Goal: Information Seeking & Learning: Learn about a topic

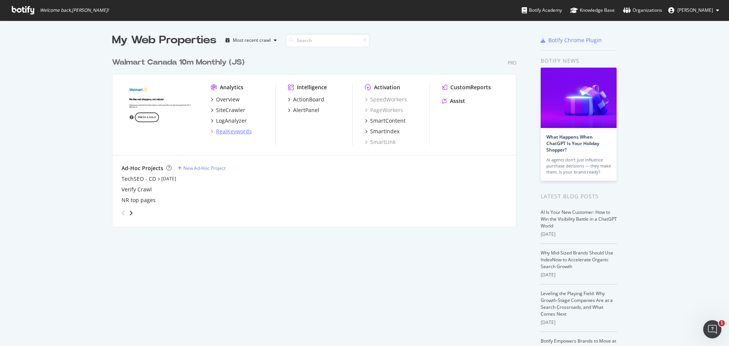
click at [221, 132] on div "RealKeywords" at bounding box center [234, 132] width 36 height 8
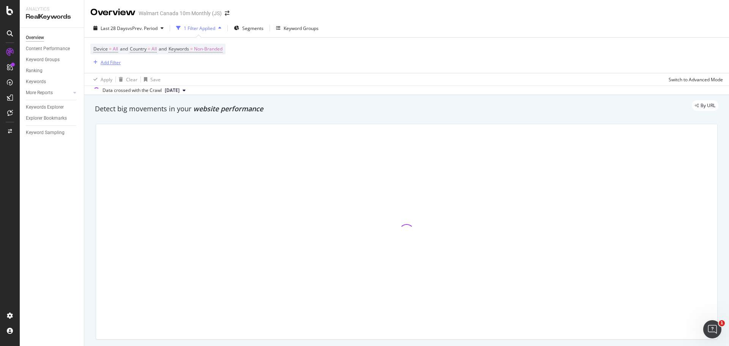
click at [114, 63] on div "Add Filter" at bounding box center [111, 62] width 20 height 6
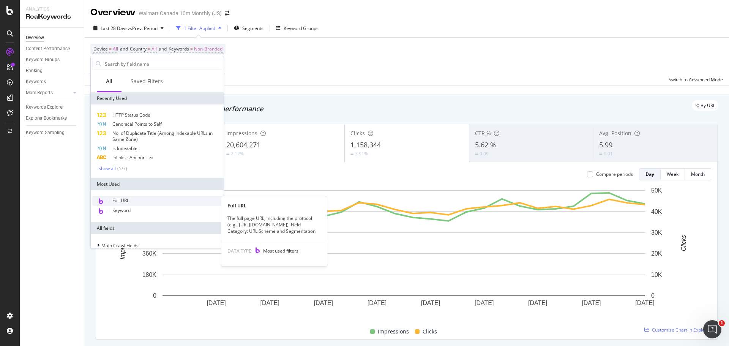
click at [120, 198] on span "Full URL" at bounding box center [120, 200] width 17 height 6
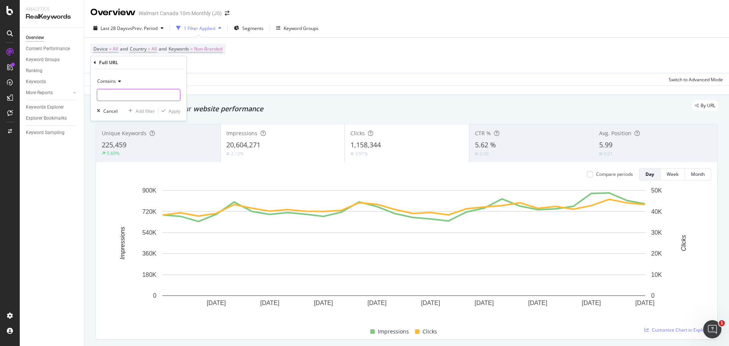
click at [130, 96] on input "text" at bounding box center [138, 95] width 83 height 12
paste input "face/powder/"
type input "/face/powder/"
click at [151, 111] on div "Add filter" at bounding box center [145, 111] width 19 height 6
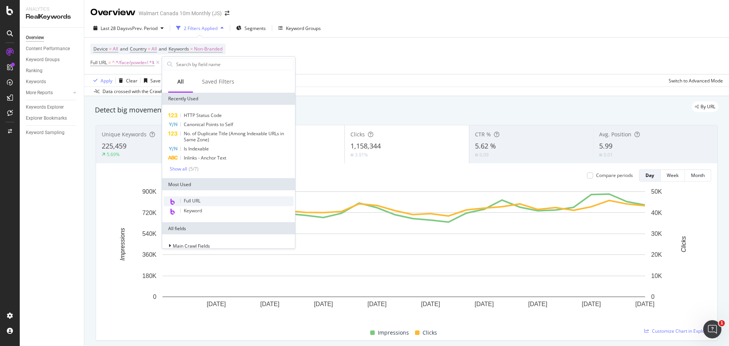
click at [202, 202] on div "Full URL" at bounding box center [229, 201] width 130 height 10
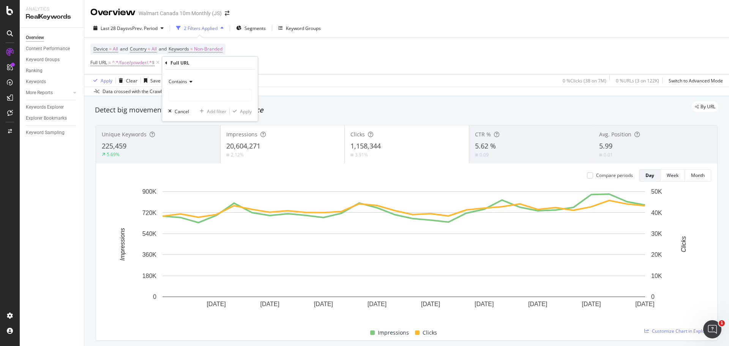
click at [183, 79] on span "Contains" at bounding box center [178, 81] width 19 height 6
click at [196, 164] on span "Doesn't contain" at bounding box center [188, 166] width 33 height 6
drag, startPoint x: 188, startPoint y: 95, endPoint x: 187, endPoint y: 83, distance: 11.8
click at [182, 91] on input "text" at bounding box center [210, 95] width 83 height 12
type input "?"
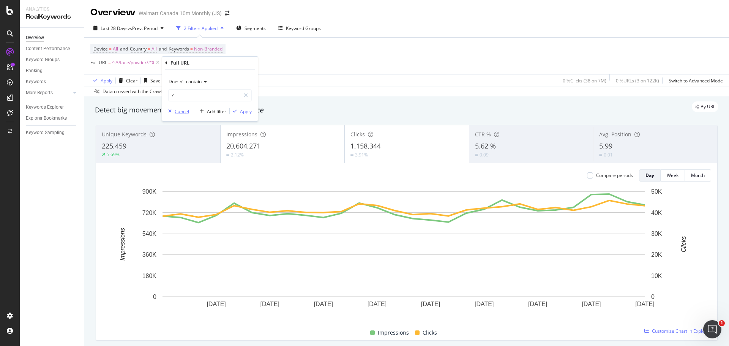
click at [183, 111] on div "Cancel" at bounding box center [182, 111] width 14 height 6
click at [135, 63] on span "^.*/face/powder/.*$" at bounding box center [133, 62] width 43 height 11
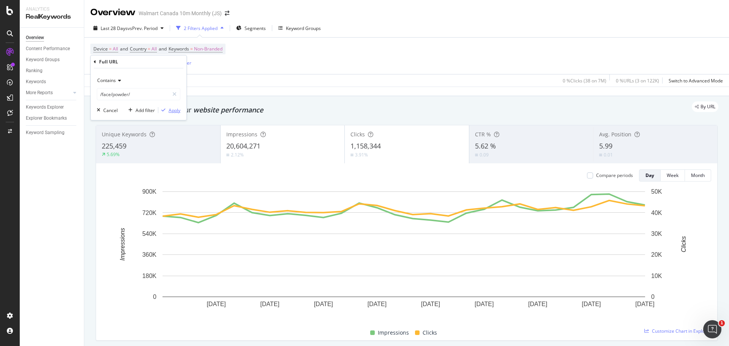
click at [174, 113] on div "Apply" at bounding box center [175, 110] width 12 height 6
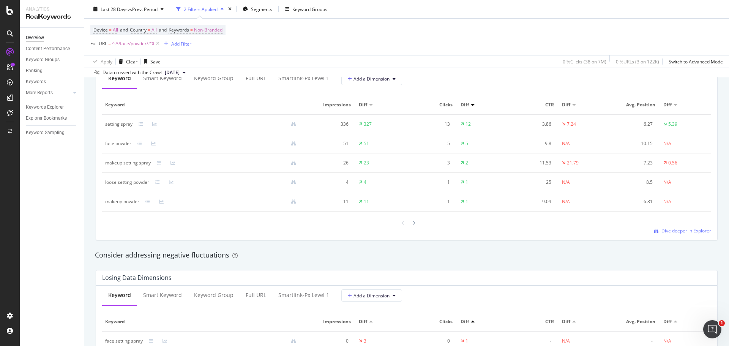
scroll to position [646, 0]
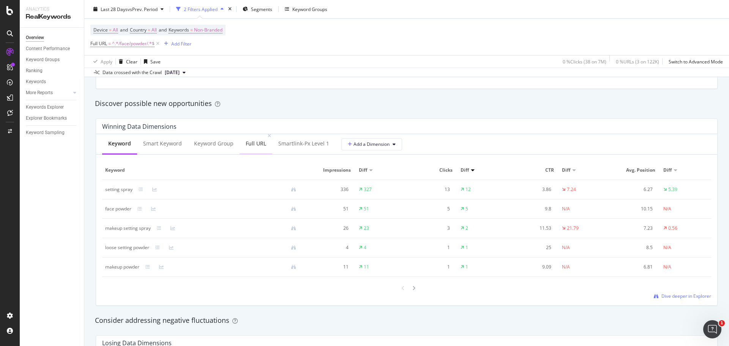
click at [261, 144] on div "Full URL" at bounding box center [256, 144] width 21 height 8
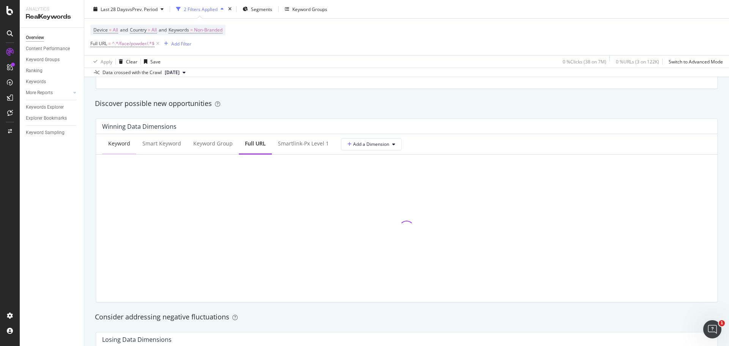
click at [119, 148] on div "Keyword" at bounding box center [119, 144] width 34 height 21
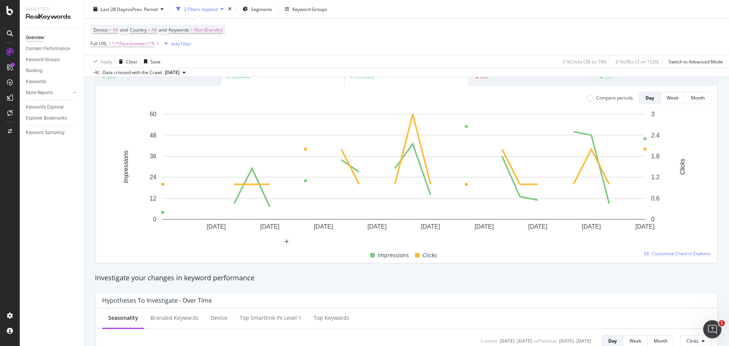
scroll to position [0, 0]
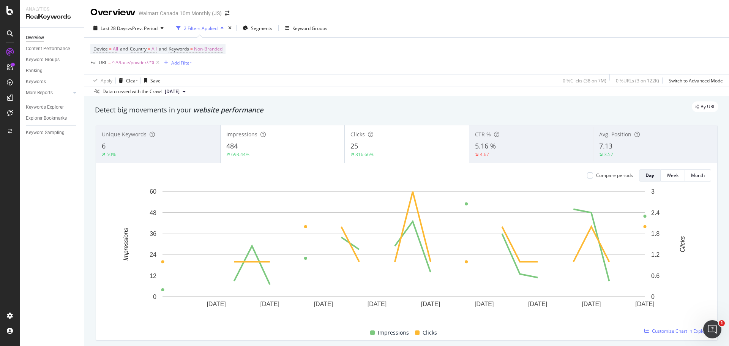
click at [133, 66] on span "^.*/face/powder/.*$" at bounding box center [133, 62] width 43 height 11
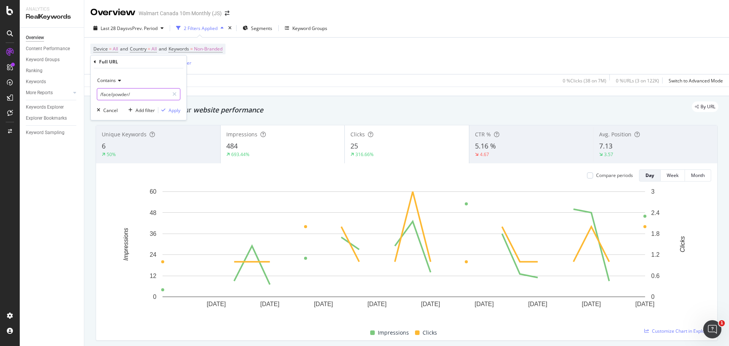
click at [140, 91] on input "/face/powder/" at bounding box center [133, 94] width 72 height 12
paste input "makeup/face/powder/setting-spray"
type input "/makeup/face/powder/setting-spray/"
click at [171, 108] on div "Apply" at bounding box center [175, 110] width 12 height 6
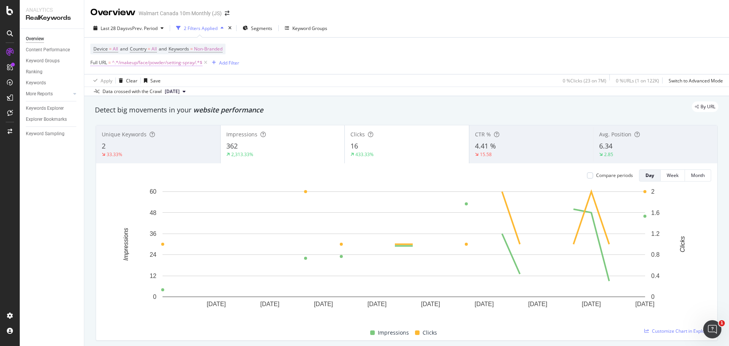
click at [137, 64] on span "^.*/makeup/face/powder/setting-spray/.*$" at bounding box center [157, 62] width 90 height 11
click at [174, 96] on icon at bounding box center [174, 94] width 4 height 5
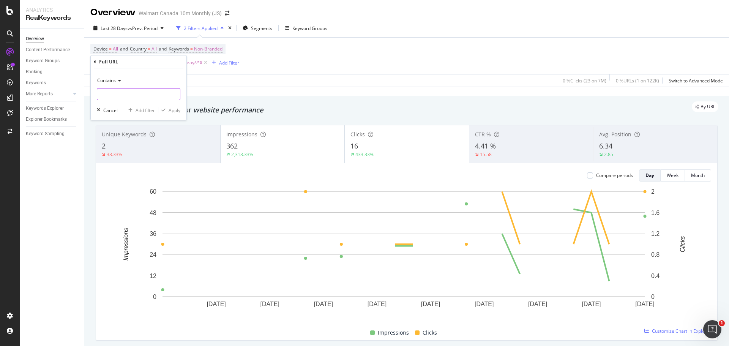
click at [149, 96] on input "text" at bounding box center [138, 94] width 83 height 12
type input "/face-cream/"
click at [175, 115] on div "Contains /face-cream/ Cancel Add filter Apply" at bounding box center [139, 94] width 96 height 52
click at [175, 112] on div "Apply" at bounding box center [175, 110] width 12 height 6
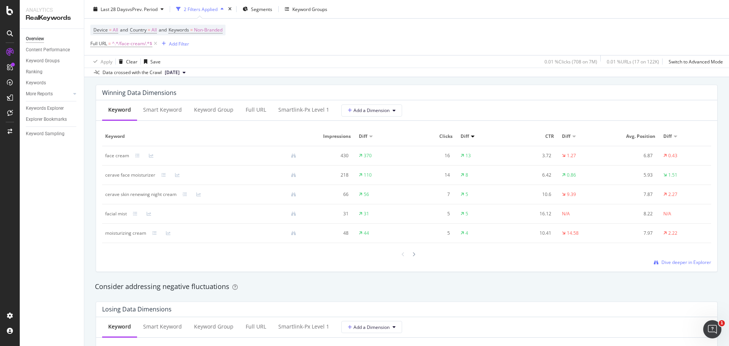
scroll to position [684, 0]
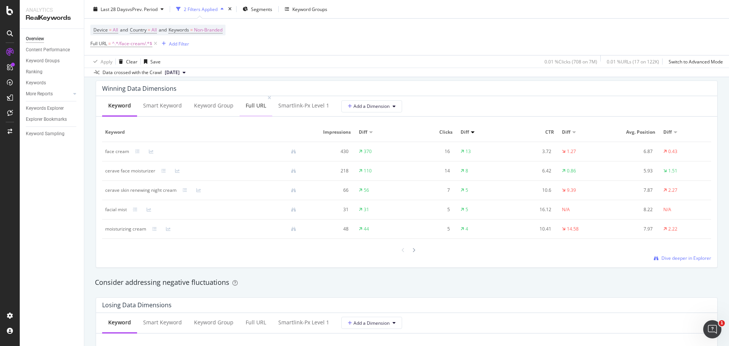
click at [259, 108] on div "Full URL" at bounding box center [256, 106] width 21 height 8
